Goal: Transaction & Acquisition: Book appointment/travel/reservation

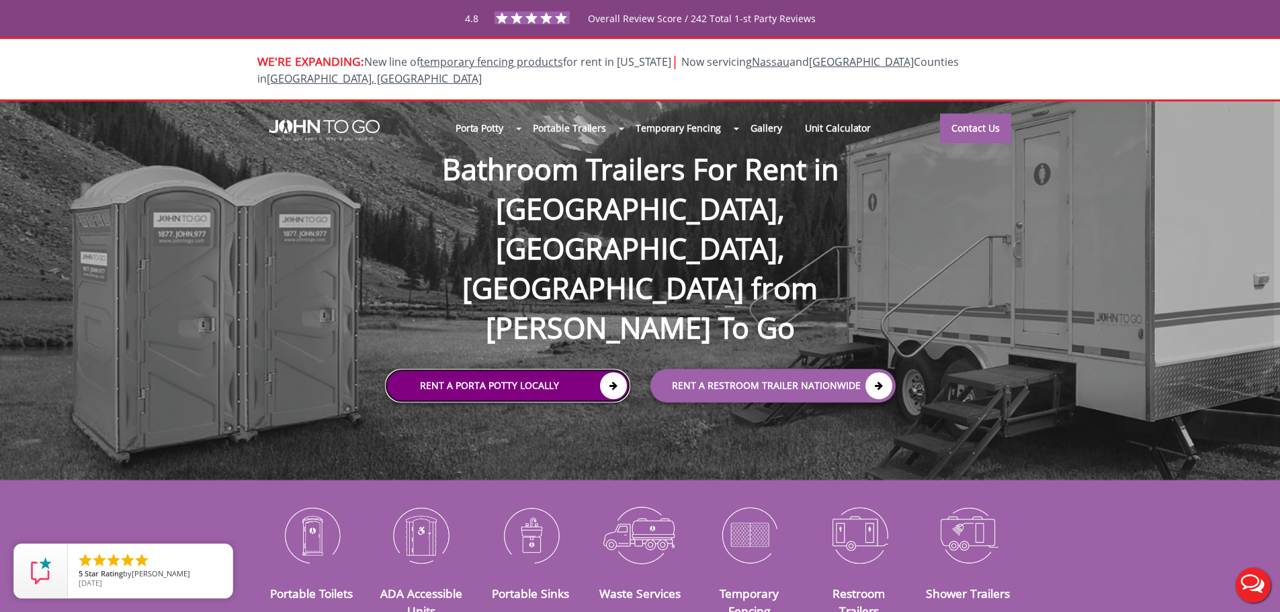
click at [609, 372] on icon at bounding box center [613, 385] width 27 height 27
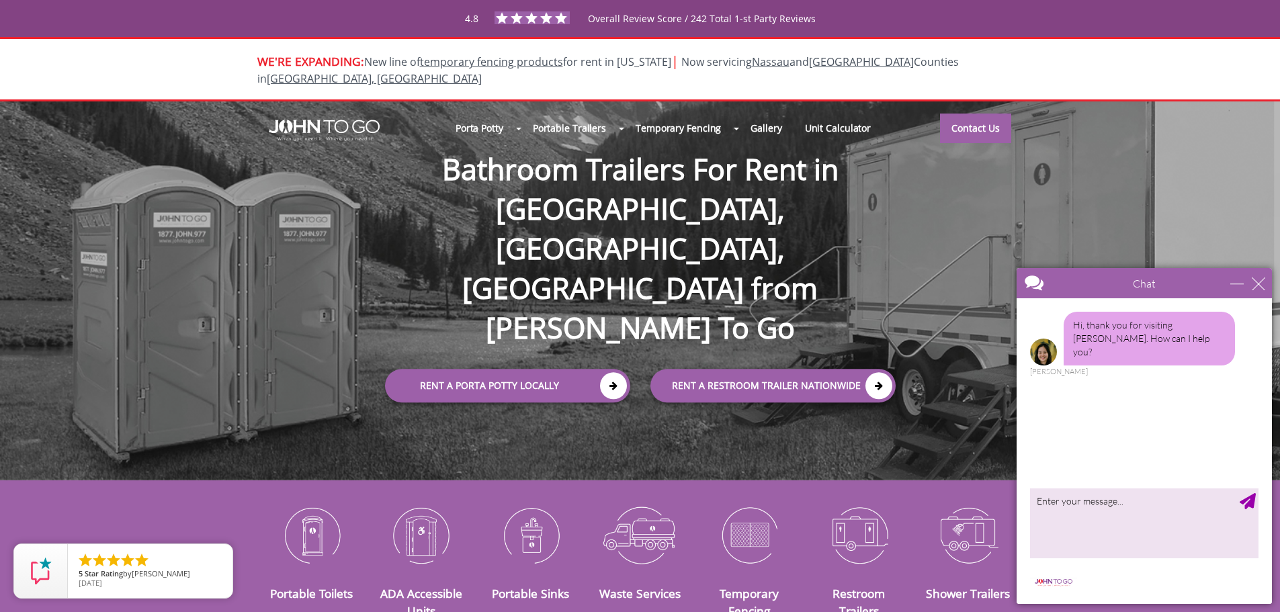
click at [1060, 60] on div "WE'RE EXPANDING: New line of temporary fencing products for rent in Florida | N…" at bounding box center [640, 69] width 1280 height 65
click at [1256, 287] on div "close" at bounding box center [1258, 283] width 13 height 13
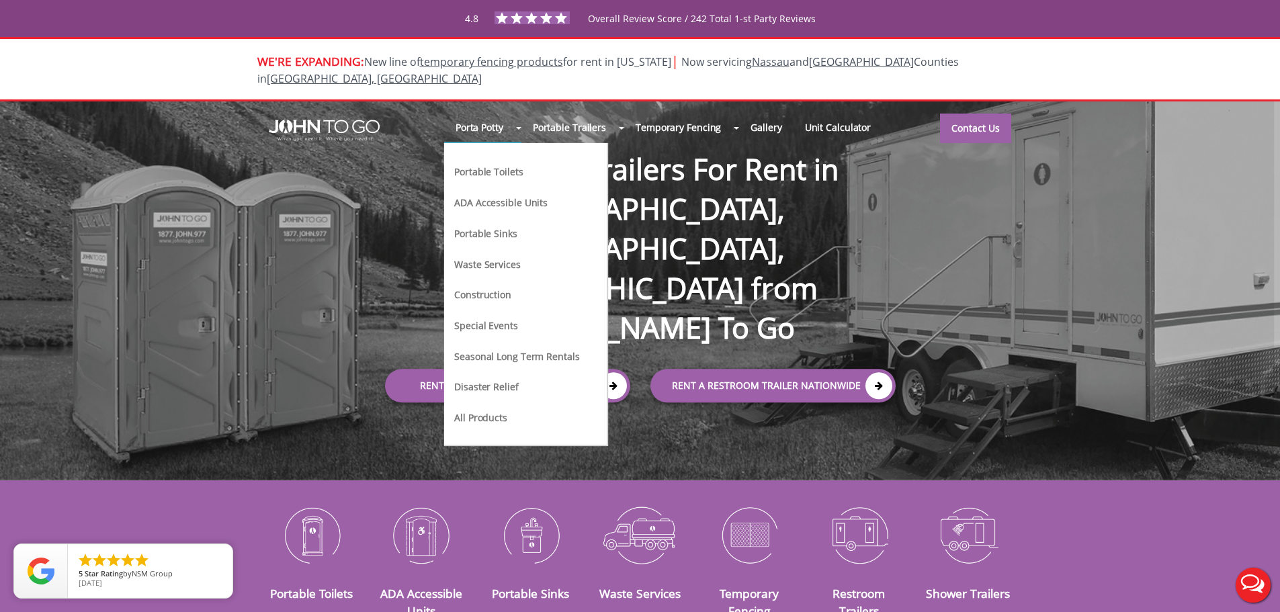
click at [474, 285] on li "Construction" at bounding box center [517, 300] width 128 height 31
click at [474, 287] on link "Construction" at bounding box center [483, 294] width 60 height 14
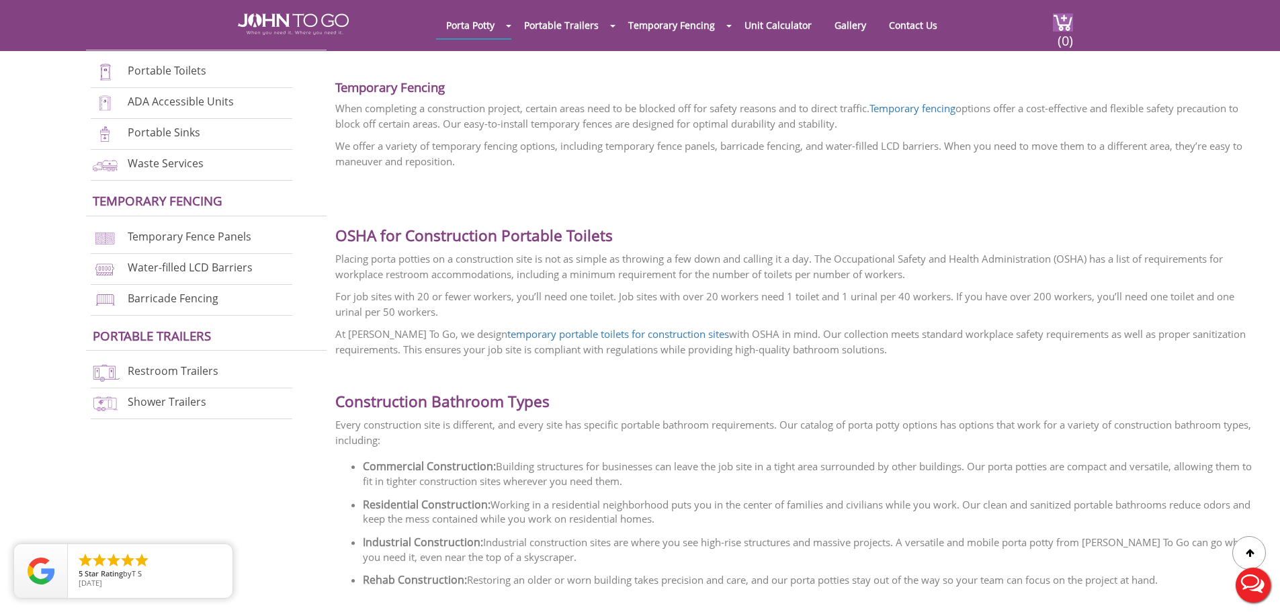
scroll to position [1344, 0]
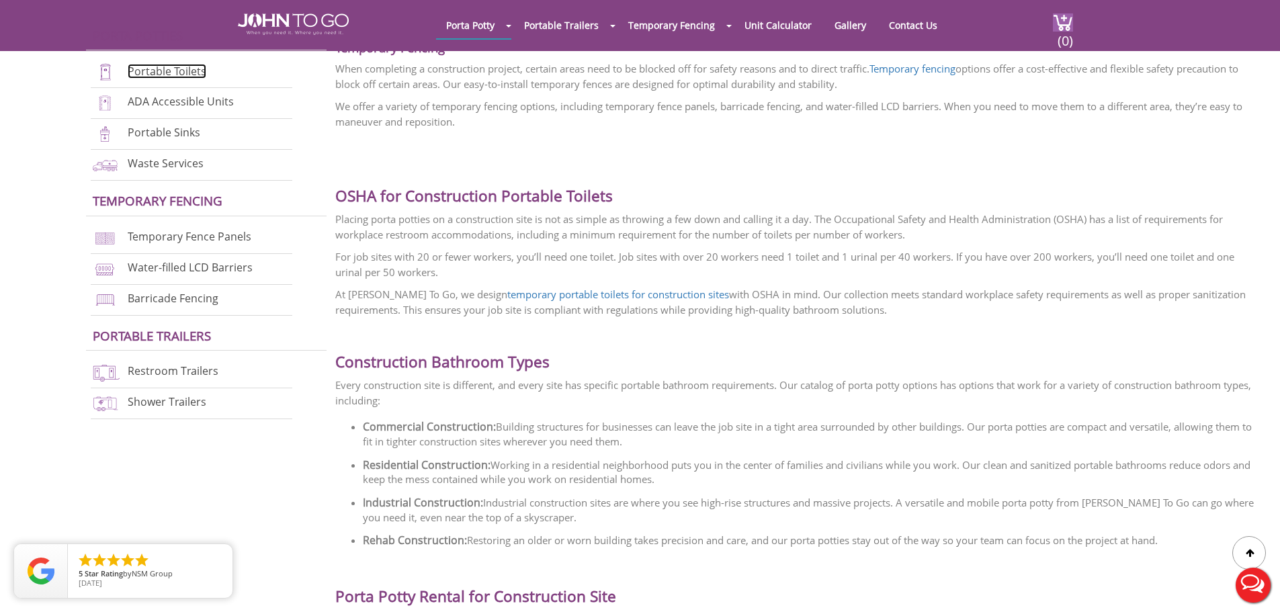
click at [161, 67] on link "Portable Toilets" at bounding box center [167, 71] width 79 height 15
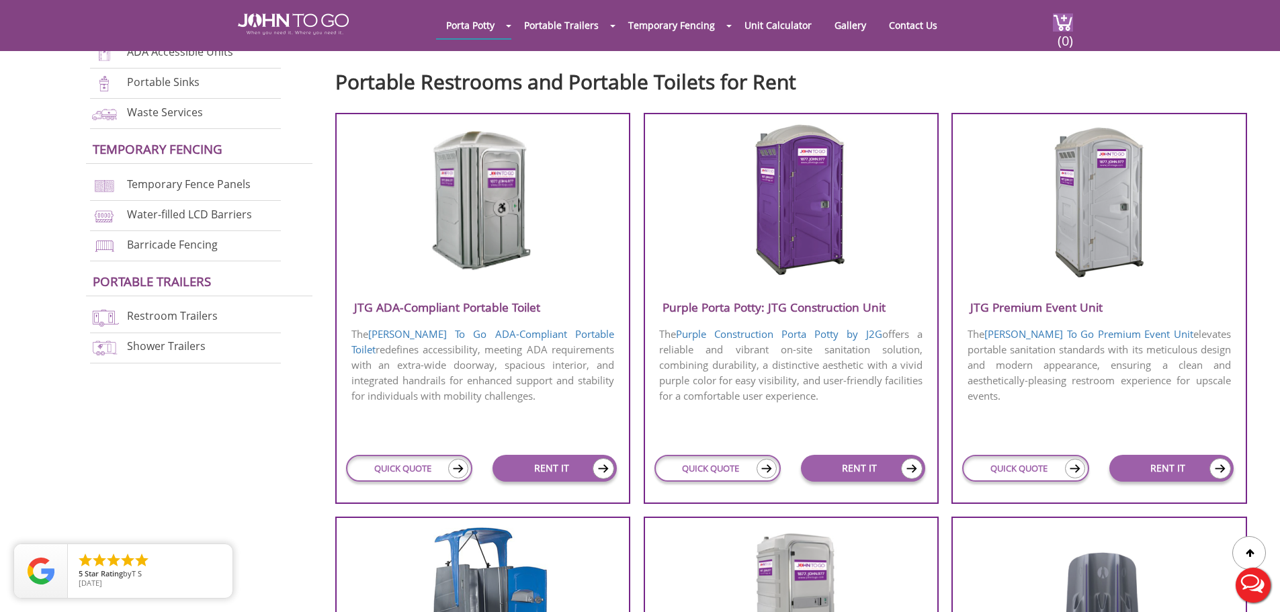
scroll to position [538, 0]
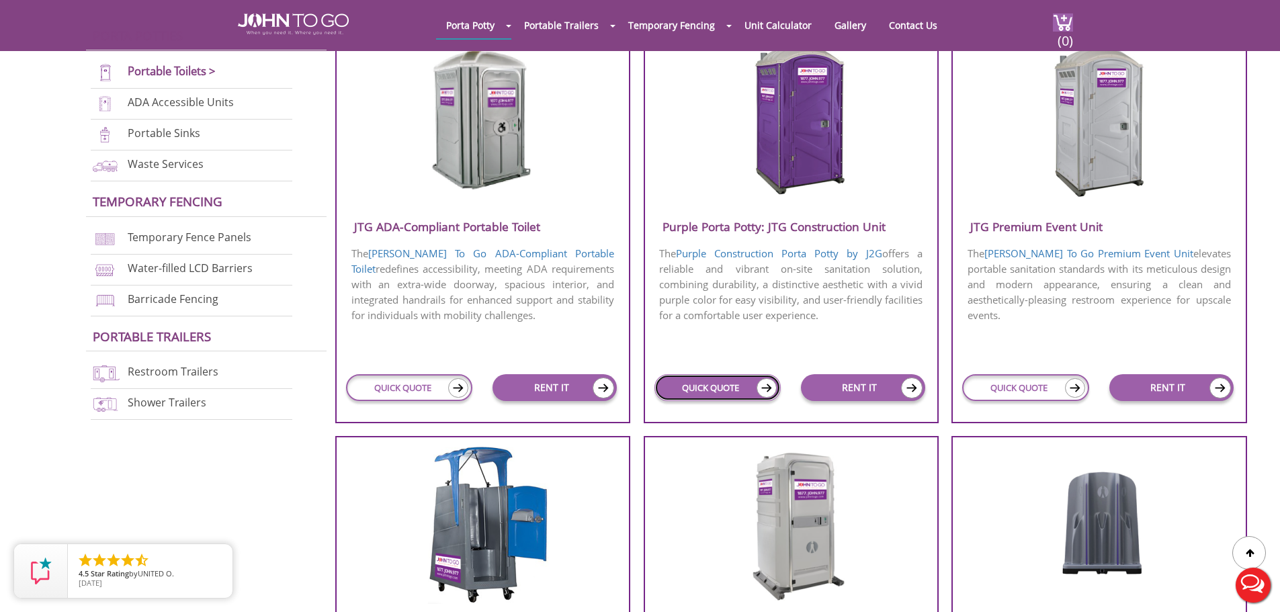
click at [765, 385] on img at bounding box center [767, 387] width 20 height 19
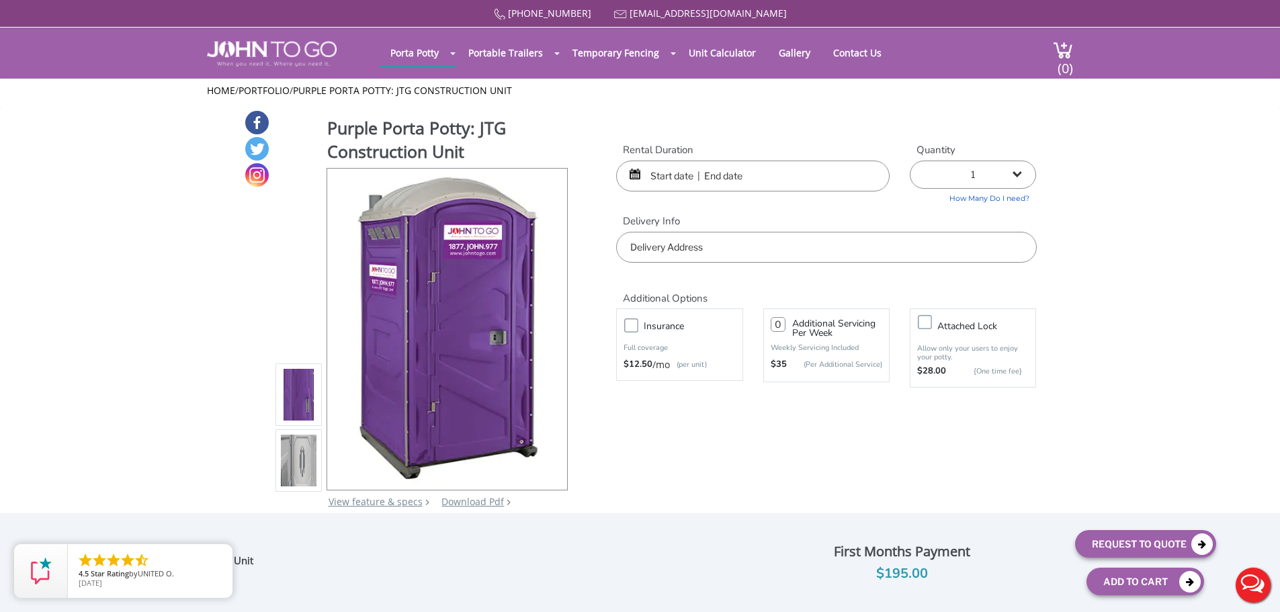
click at [931, 323] on label "Attached lock" at bounding box center [987, 326] width 112 height 17
click at [0, 0] on input "Attached lock" at bounding box center [0, 0] width 0 height 0
type input "0"
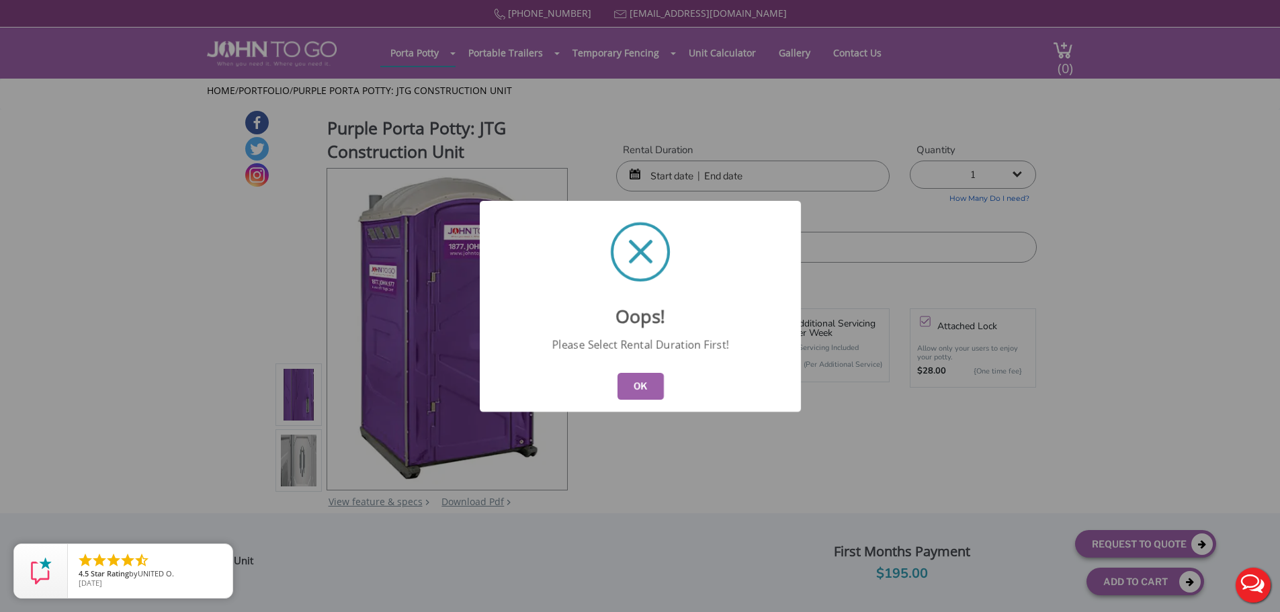
click at [633, 383] on button "OK" at bounding box center [640, 386] width 46 height 27
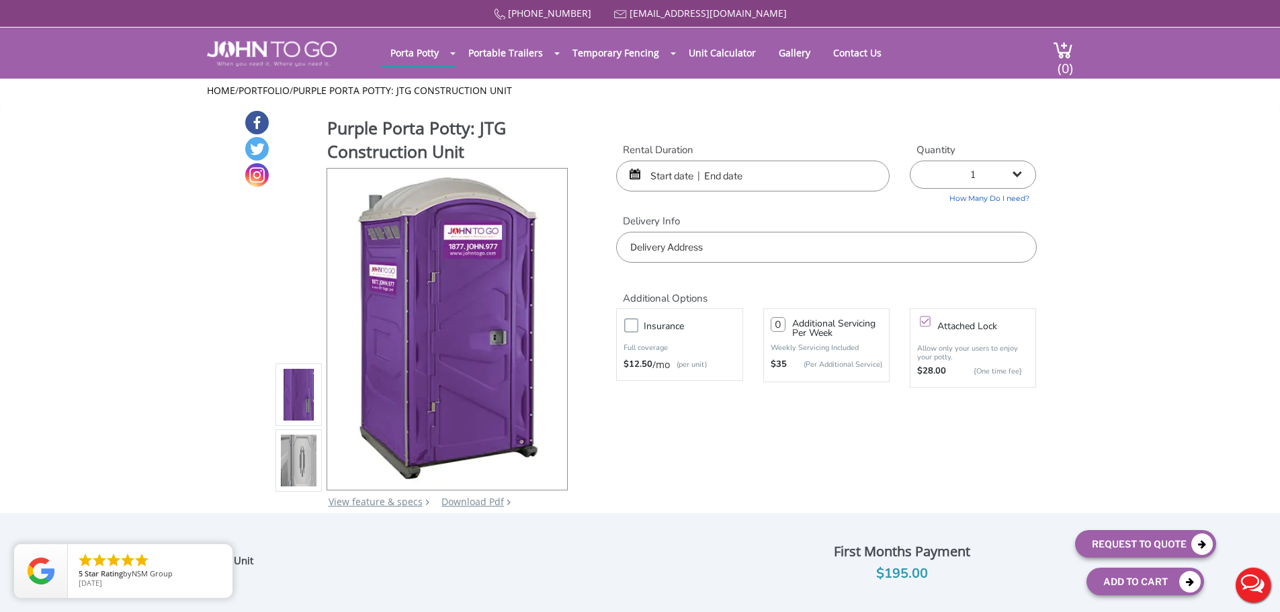
click at [672, 164] on input "text" at bounding box center [753, 176] width 274 height 31
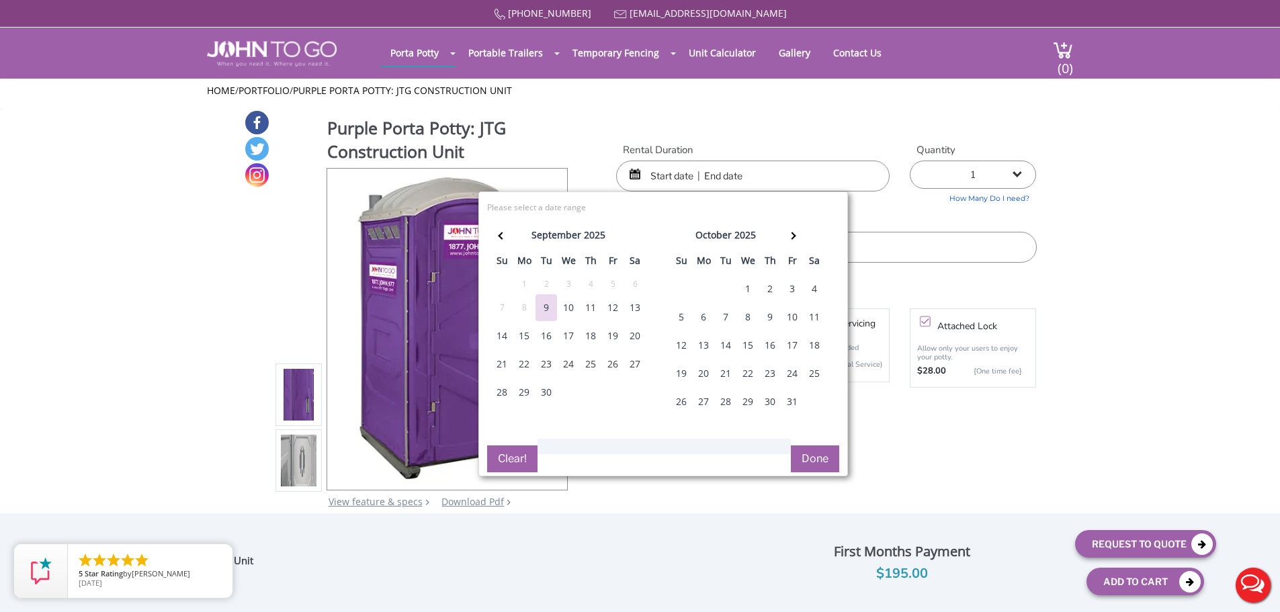
click at [610, 305] on div "12" at bounding box center [613, 307] width 22 height 27
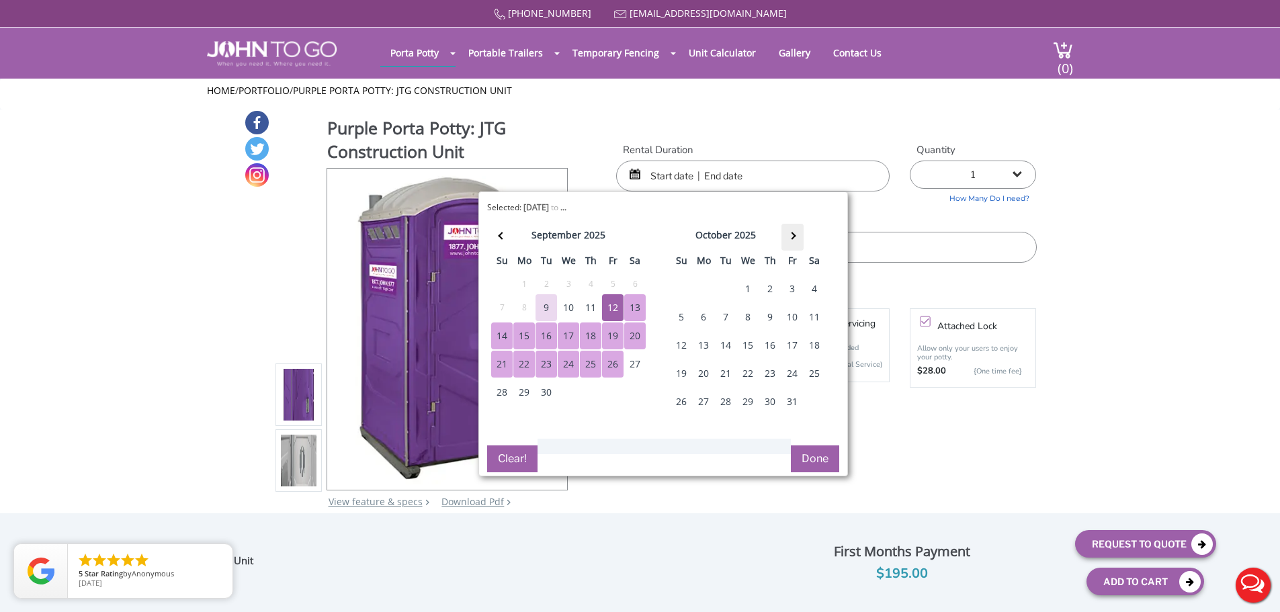
click at [794, 235] on span at bounding box center [791, 235] width 7 height 7
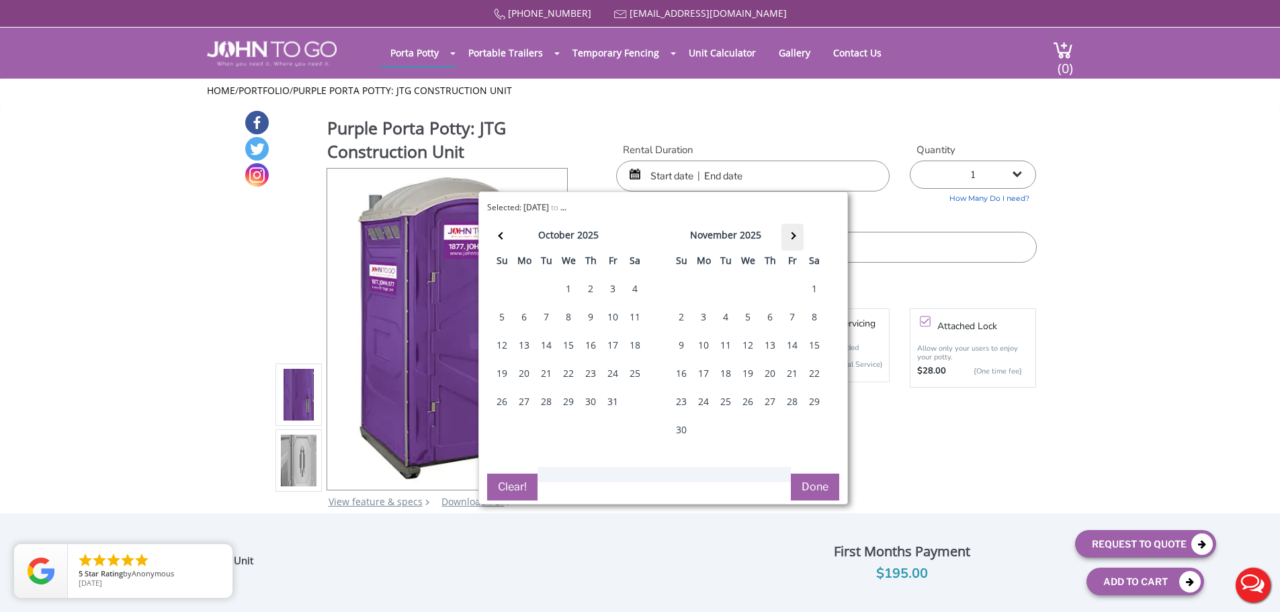
click at [794, 233] on th at bounding box center [793, 237] width 22 height 27
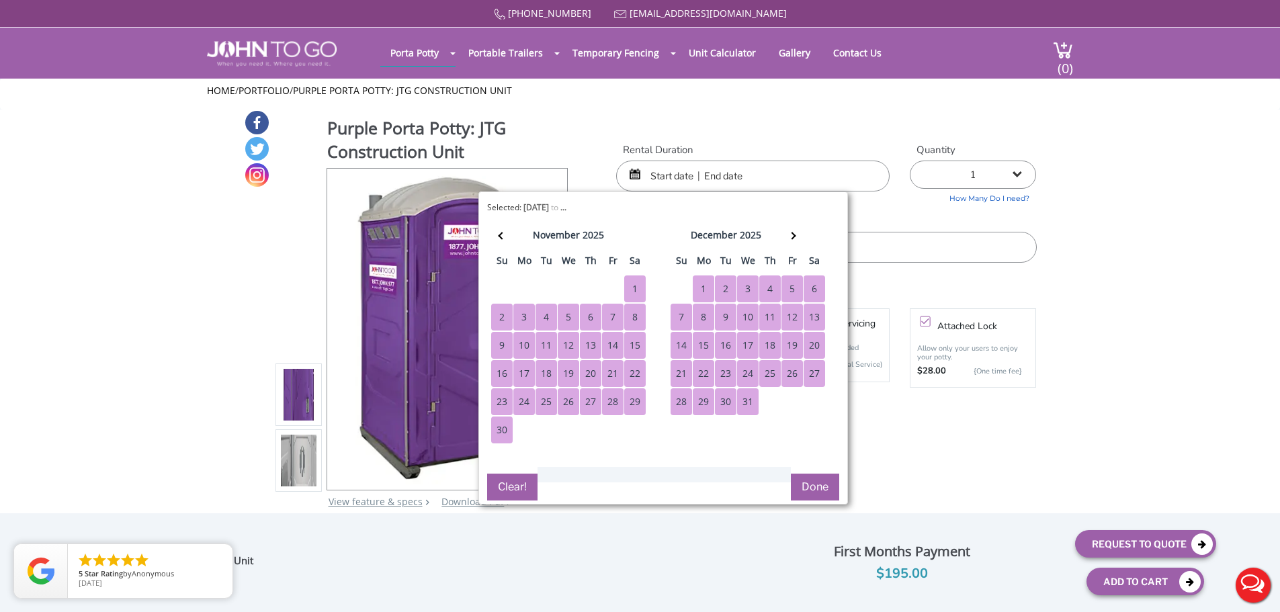
click at [749, 405] on div "31" at bounding box center [748, 401] width 22 height 27
type input "[DATE] to [DATE]"
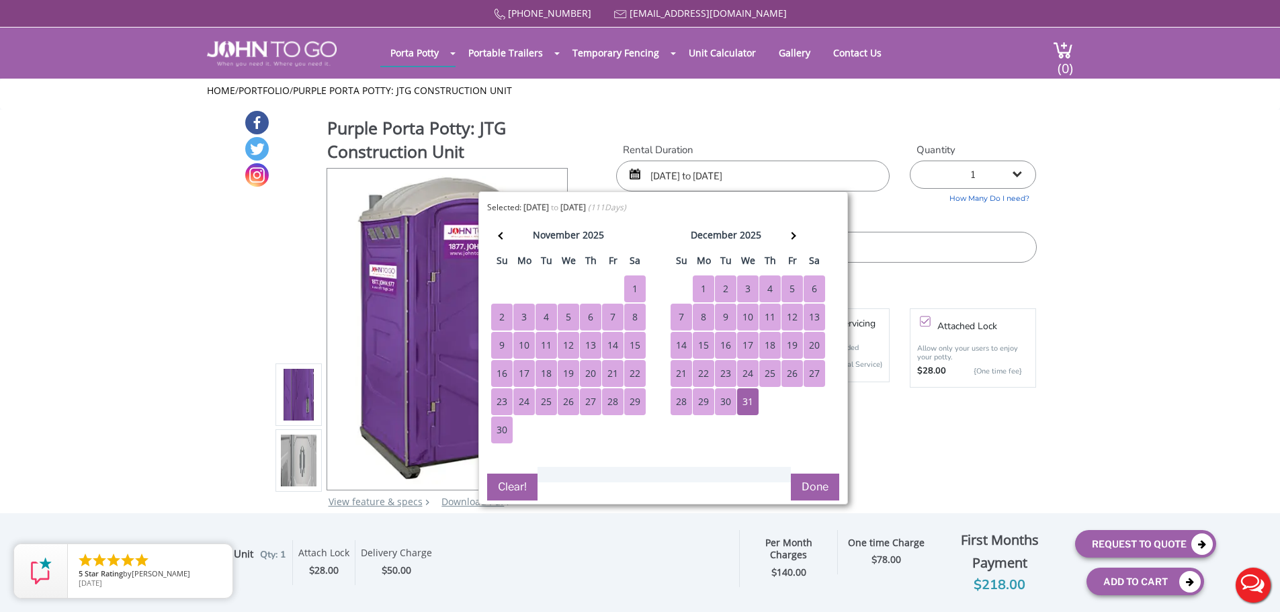
click at [818, 490] on button "Done" at bounding box center [815, 487] width 48 height 27
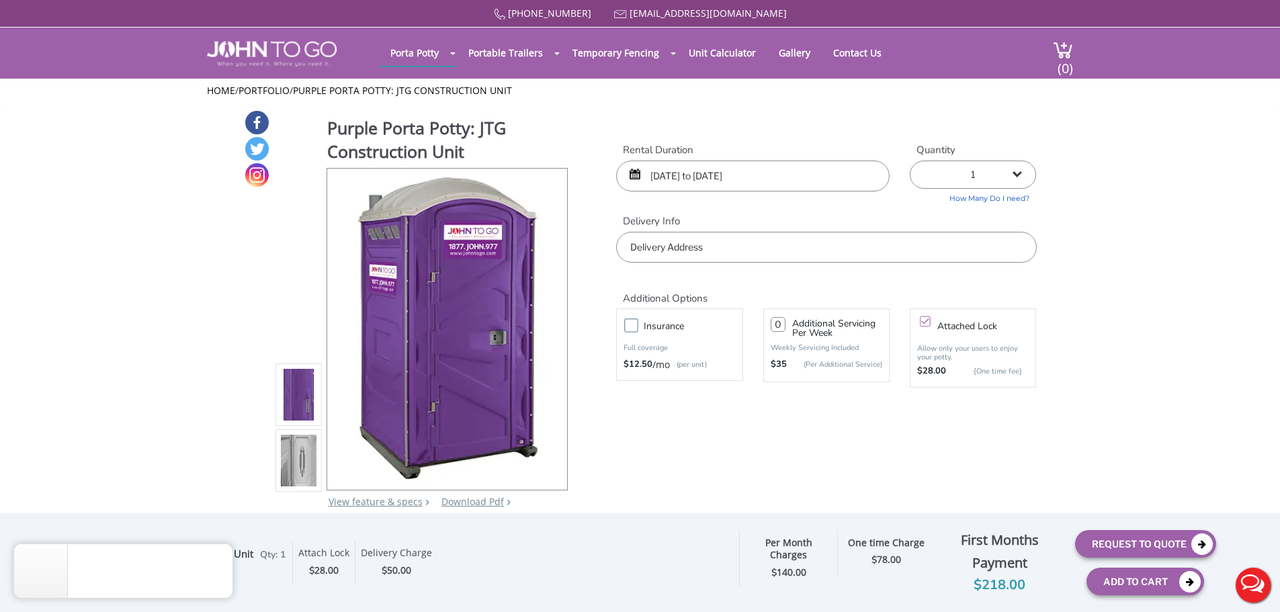
click at [742, 245] on input "text" at bounding box center [826, 247] width 420 height 31
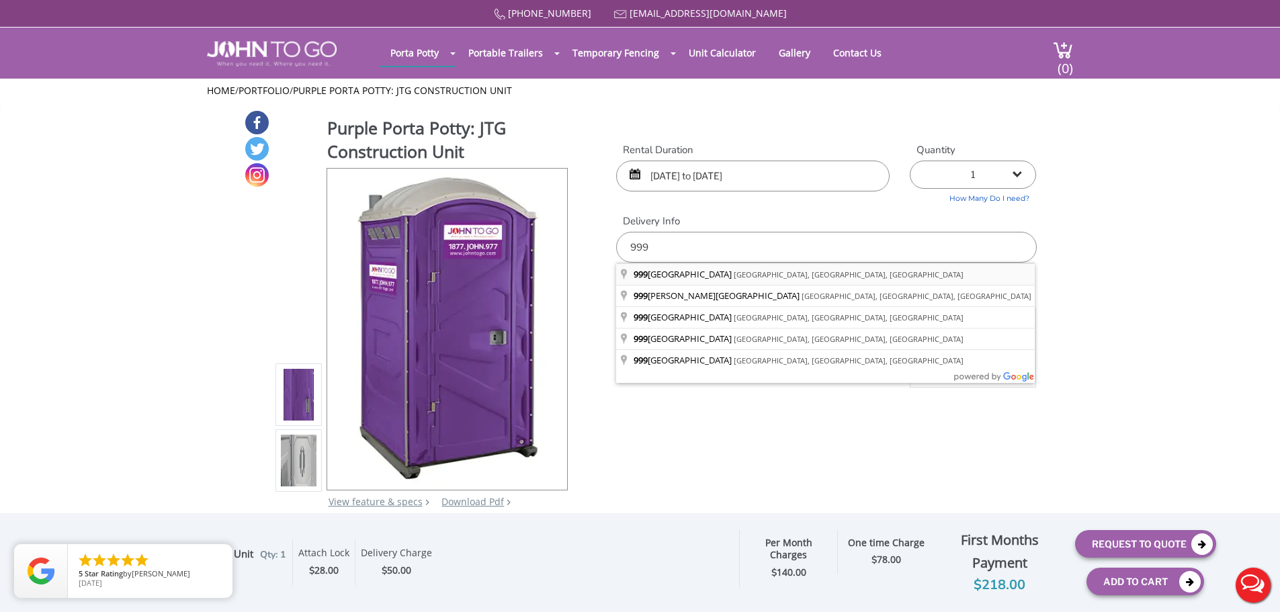
type input "[STREET_ADDRESS]"
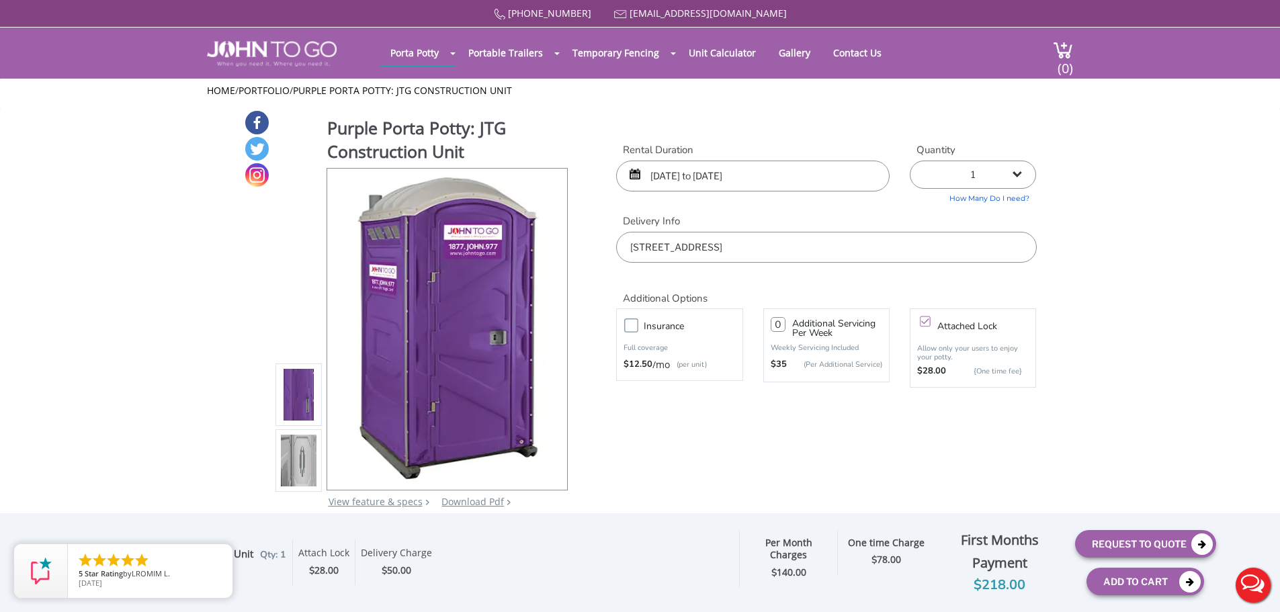
click at [637, 329] on label "Insurance" at bounding box center [693, 326] width 112 height 17
click at [0, 0] on input "Insurance" at bounding box center [0, 0] width 0 height 0
